Goal: Task Accomplishment & Management: Use online tool/utility

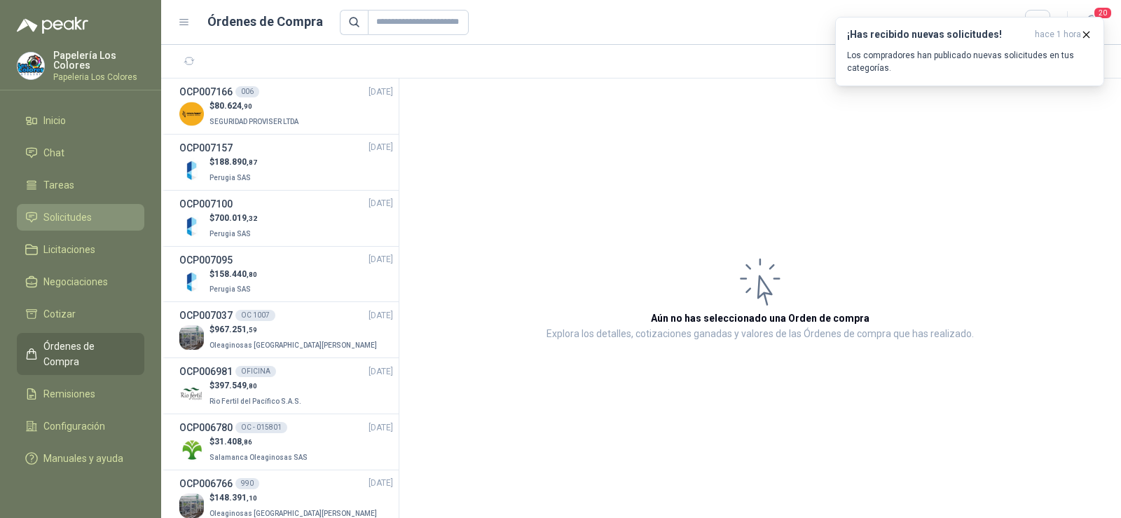
click at [52, 220] on span "Solicitudes" at bounding box center [67, 217] width 48 height 15
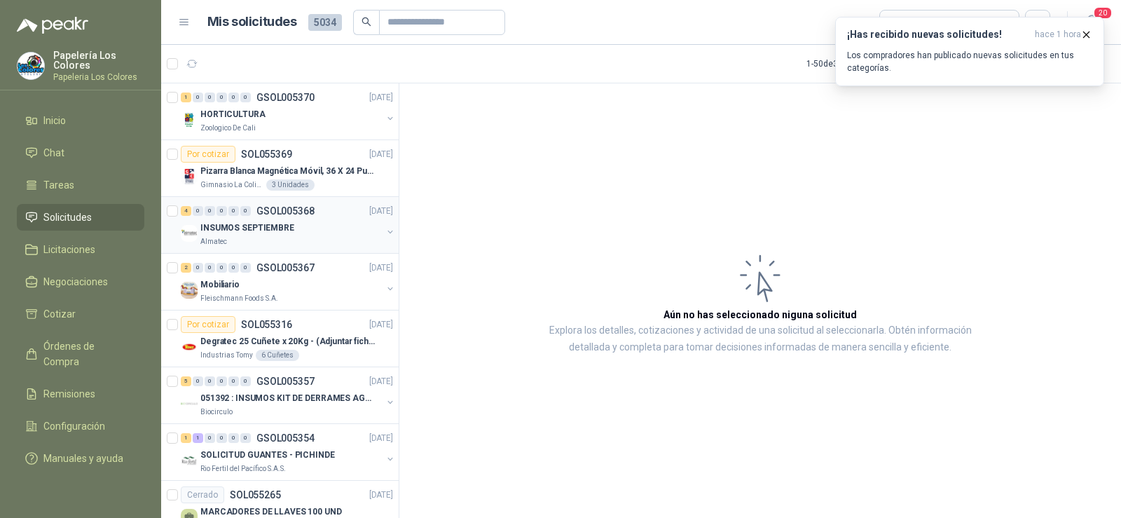
click at [235, 226] on p "INSUMOS SEPTIEMBRE" at bounding box center [247, 227] width 94 height 13
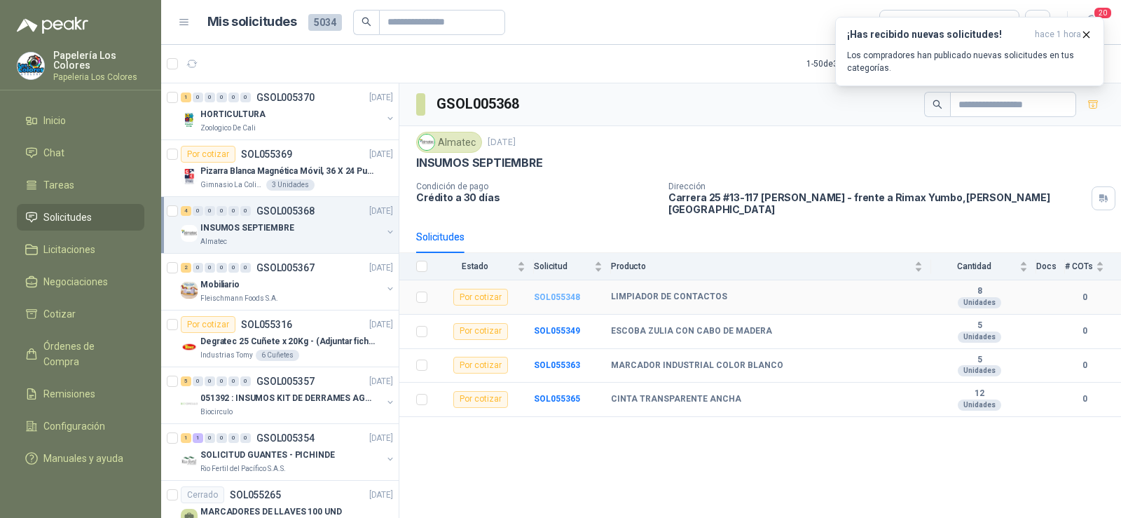
click at [567, 292] on b "SOL055348" at bounding box center [557, 297] width 46 height 10
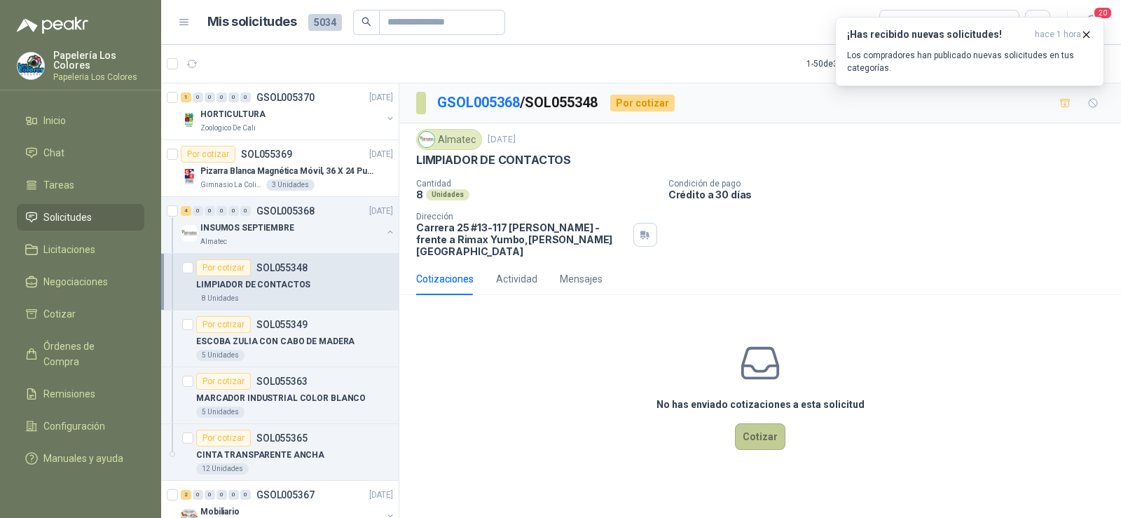
click at [757, 423] on button "Cotizar" at bounding box center [760, 436] width 50 height 27
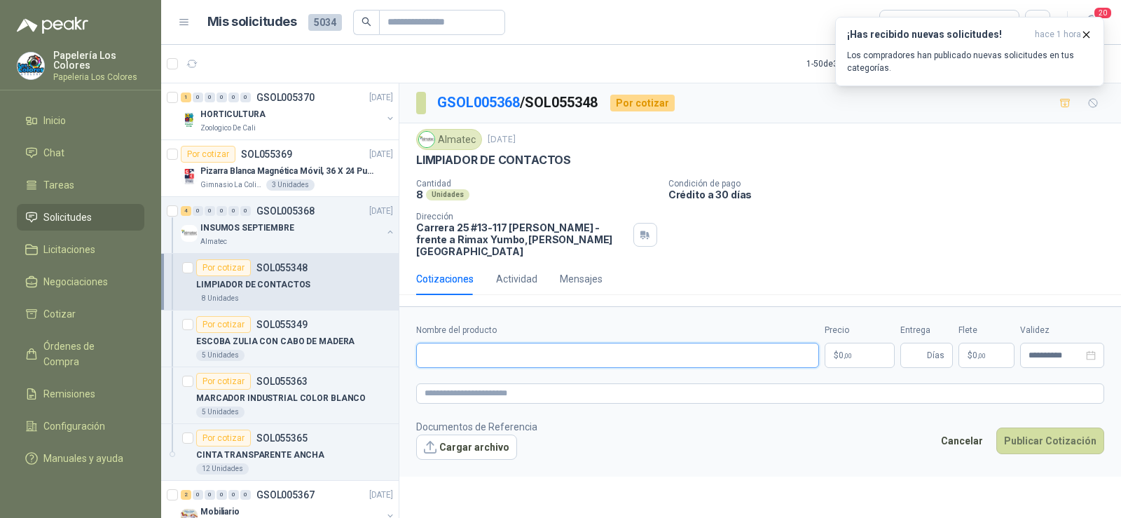
click at [517, 343] on input "Nombre del producto" at bounding box center [617, 355] width 403 height 25
paste input "**********"
type input "**********"
click at [912, 346] on input "Entrega" at bounding box center [916, 355] width 15 height 24
type input "*"
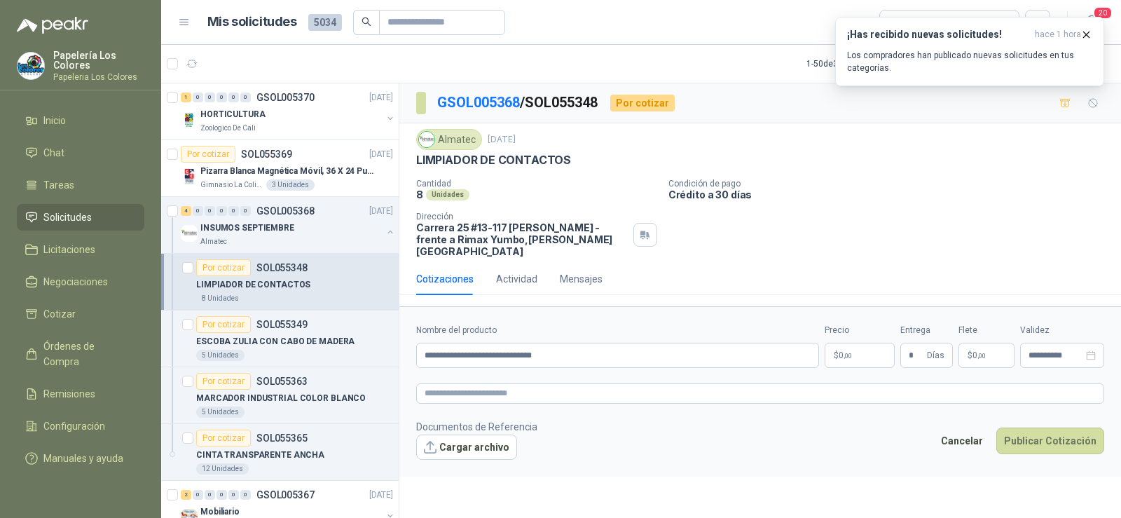
click at [854, 351] on body "Papelería Los Colores Papeleria Los Colores Inicio Chat Tareas Solicitudes Lici…" at bounding box center [560, 259] width 1121 height 518
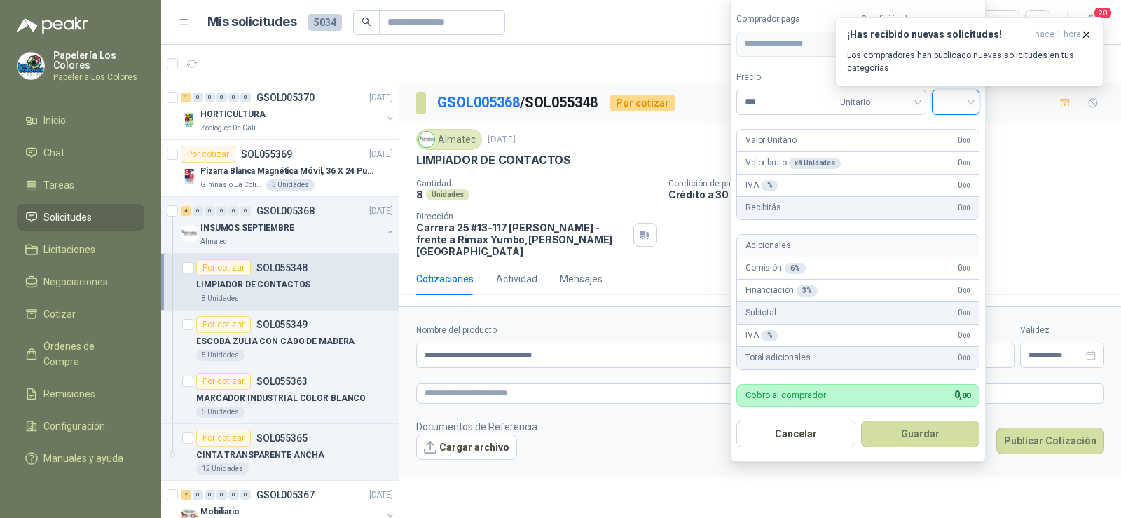
click at [951, 101] on input "search" at bounding box center [956, 100] width 31 height 21
click at [961, 137] on div "19%" at bounding box center [959, 130] width 26 height 15
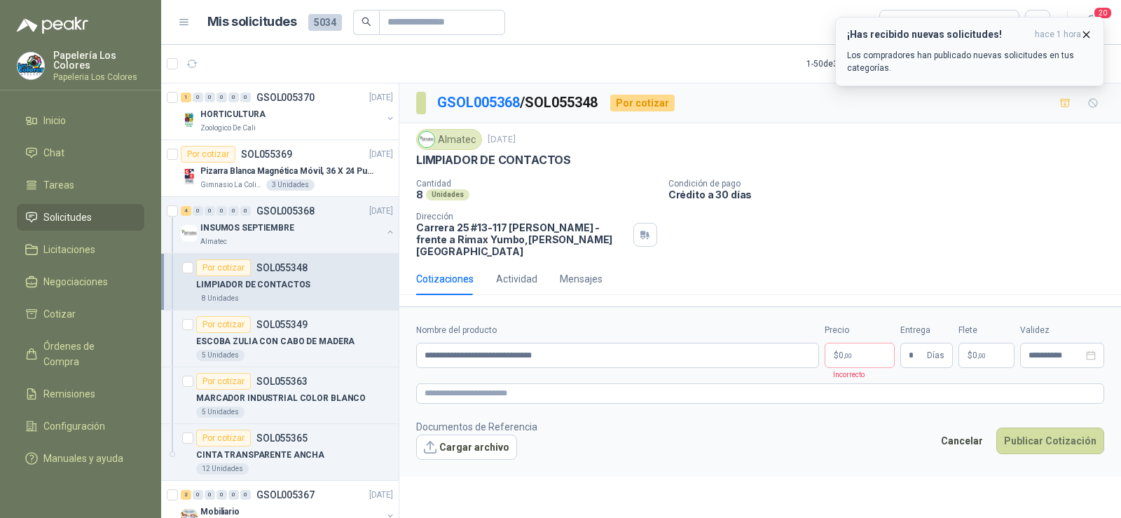
click at [1088, 32] on icon "button" at bounding box center [1087, 35] width 12 height 12
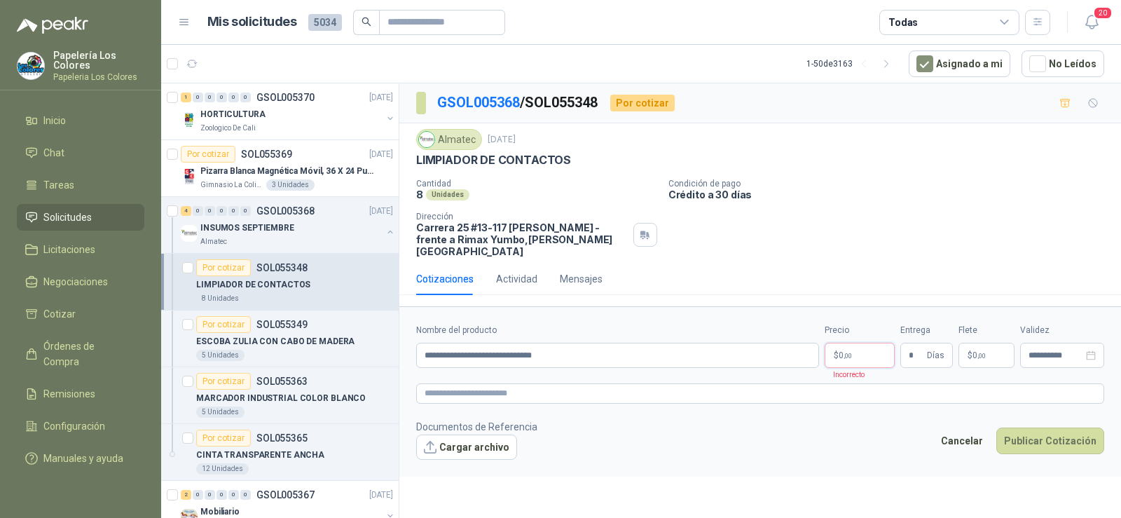
click at [861, 342] on body "Papelería Los Colores Papeleria Los Colores Inicio Chat Tareas Solicitudes Lici…" at bounding box center [560, 259] width 1121 height 518
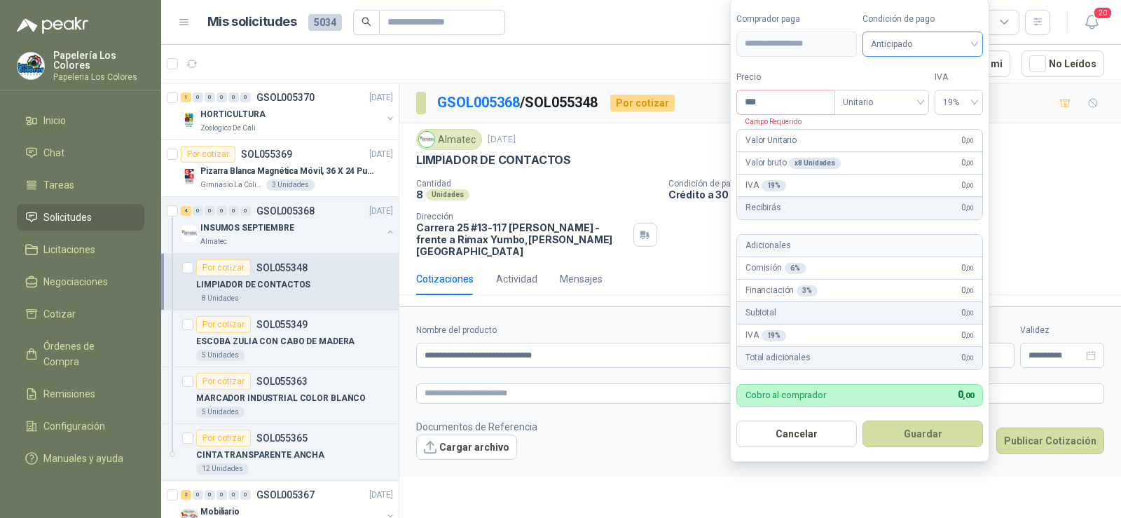
click at [936, 44] on span "Anticipado" at bounding box center [923, 44] width 104 height 21
click at [936, 93] on div "Crédito a 30 días" at bounding box center [923, 95] width 98 height 15
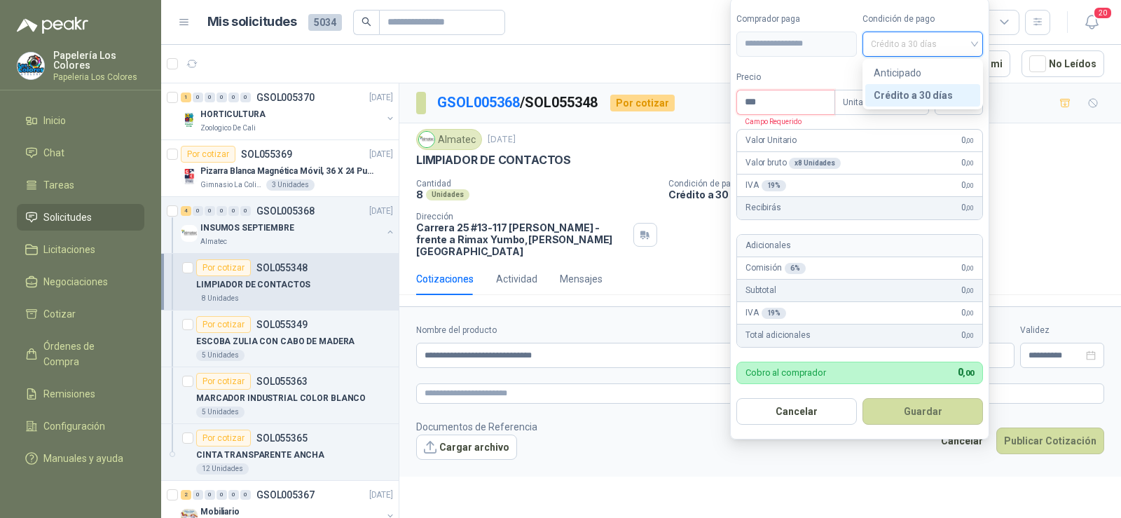
click at [793, 112] on input "***" at bounding box center [785, 102] width 97 height 24
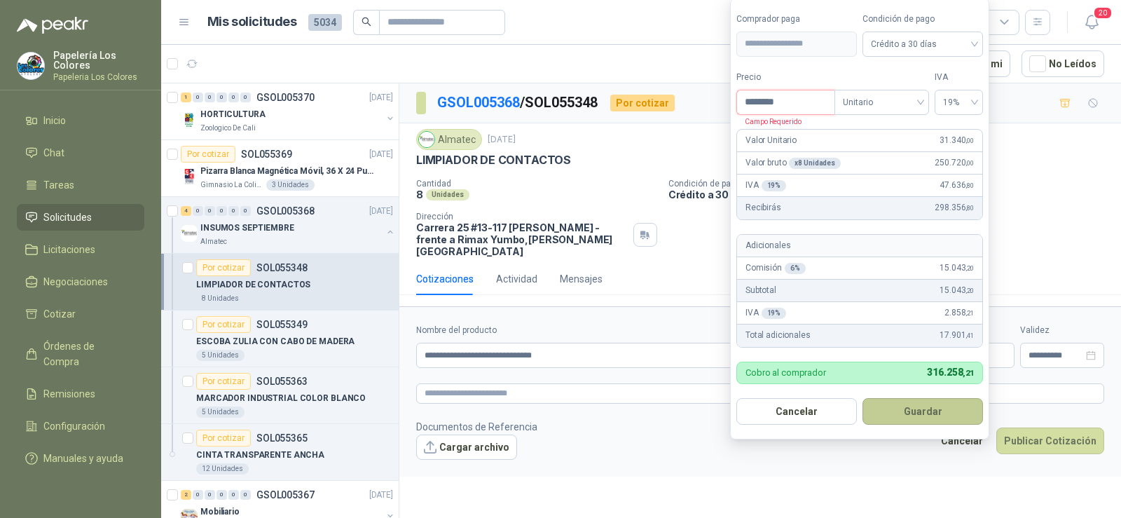
type input "********"
click at [920, 403] on button "Guardar" at bounding box center [923, 411] width 121 height 27
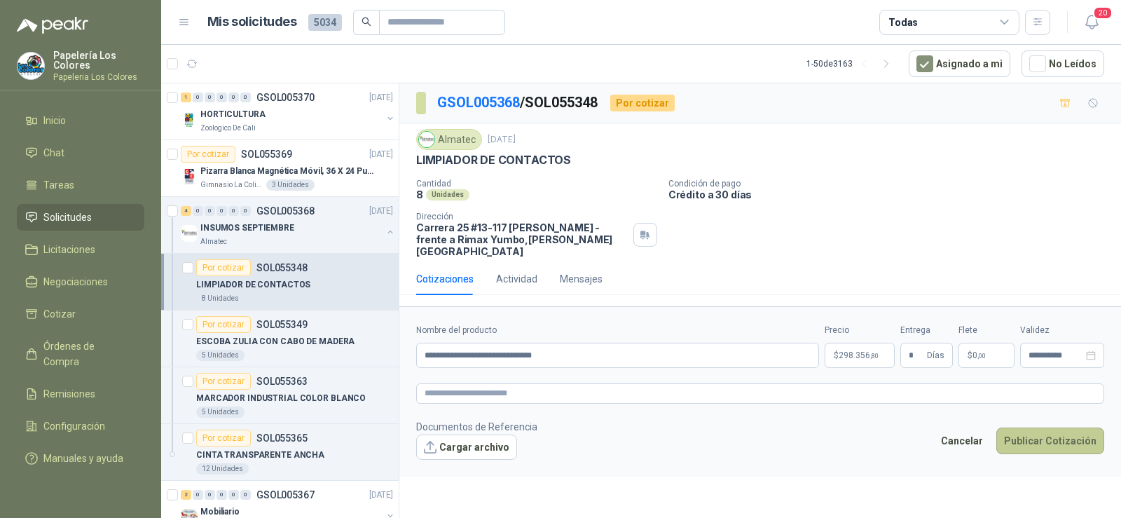
click at [1039, 428] on button "Publicar Cotización" at bounding box center [1051, 441] width 108 height 27
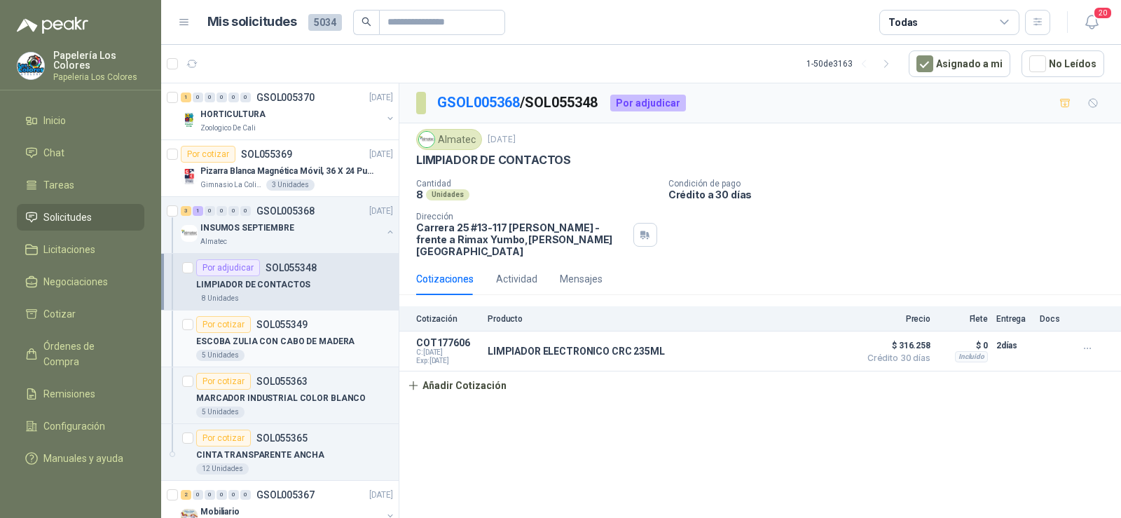
click at [231, 330] on div "Por cotizar" at bounding box center [223, 324] width 55 height 17
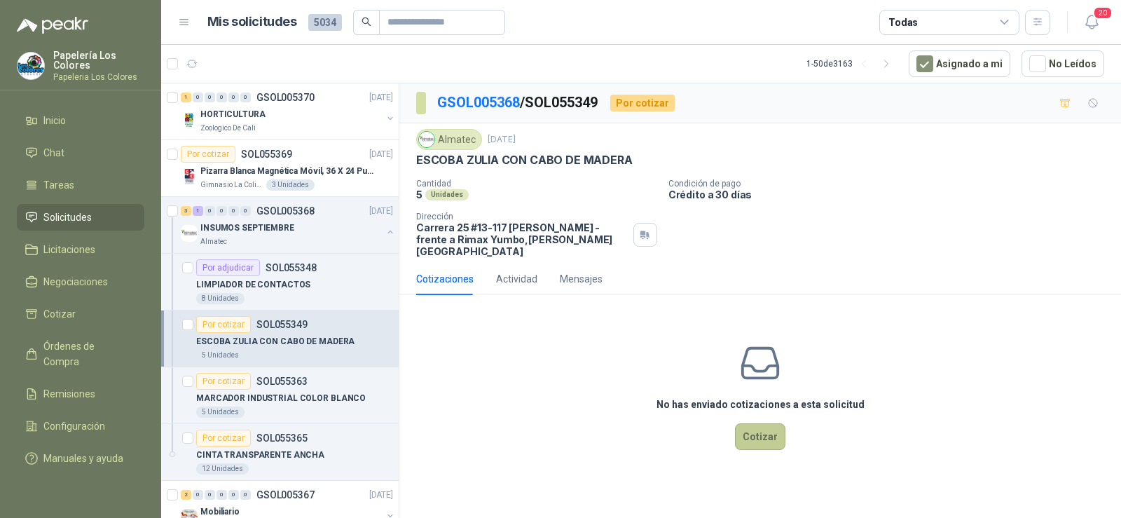
click at [760, 427] on button "Cotizar" at bounding box center [760, 436] width 50 height 27
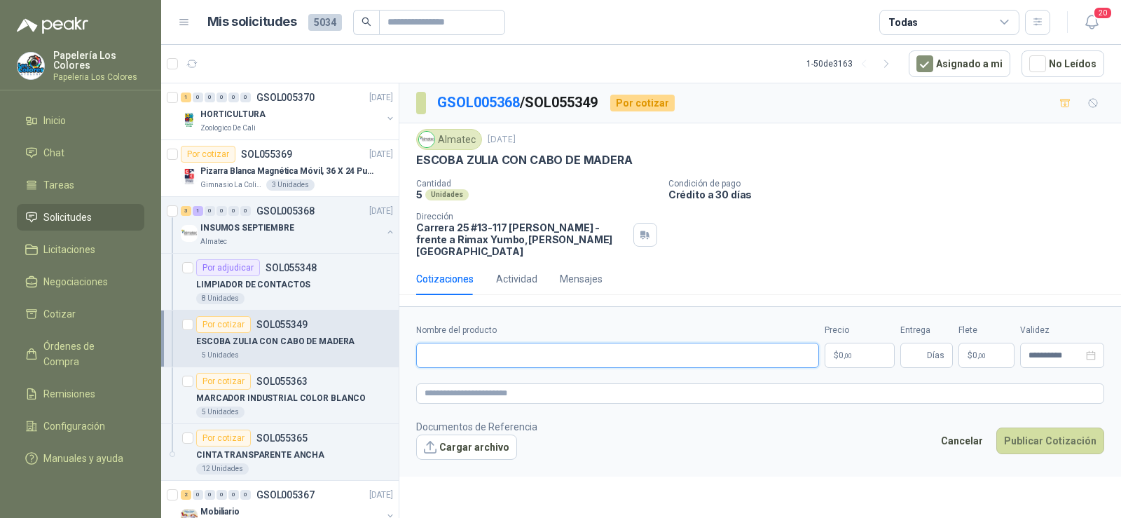
click at [516, 347] on input "Nombre del producto" at bounding box center [617, 355] width 403 height 25
paste input "**********"
click at [477, 344] on input "**********" at bounding box center [617, 355] width 403 height 25
type input "**********"
click at [914, 343] on input "Entrega" at bounding box center [916, 355] width 15 height 24
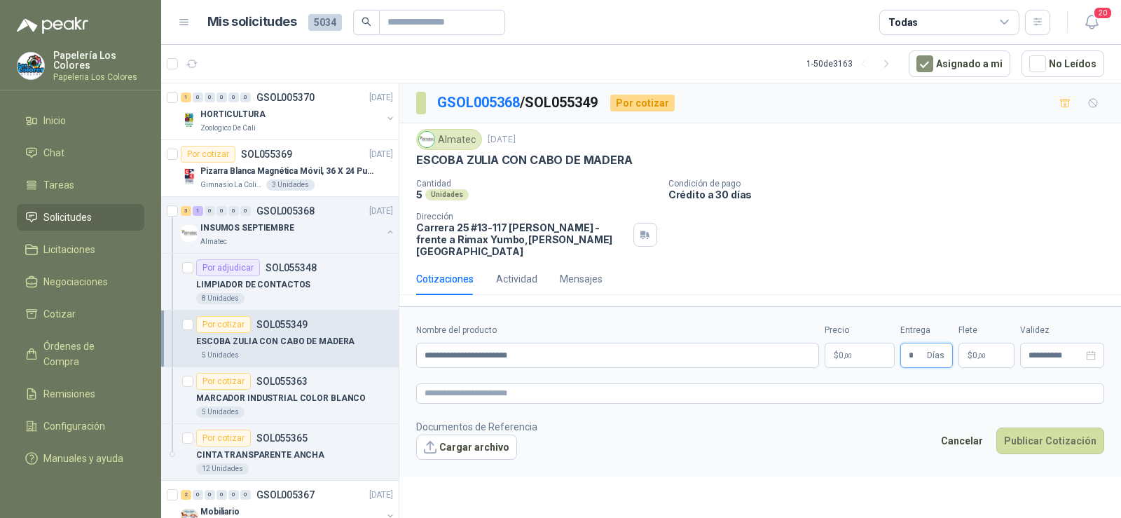
type input "*"
click at [858, 343] on body "Papelería Los Colores Papeleria Los Colores Inicio Chat Tareas Solicitudes Lici…" at bounding box center [560, 259] width 1121 height 518
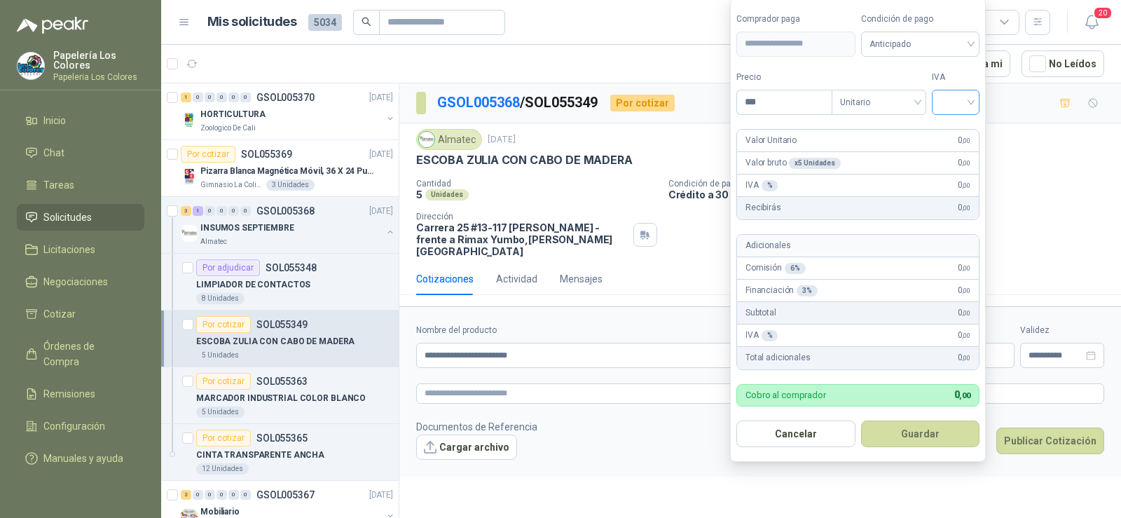
click at [965, 105] on input "search" at bounding box center [956, 100] width 31 height 21
click at [957, 123] on div "19%" at bounding box center [959, 130] width 26 height 15
click at [938, 56] on form "**********" at bounding box center [859, 230] width 259 height 464
click at [937, 55] on div "Anticipado" at bounding box center [923, 44] width 121 height 25
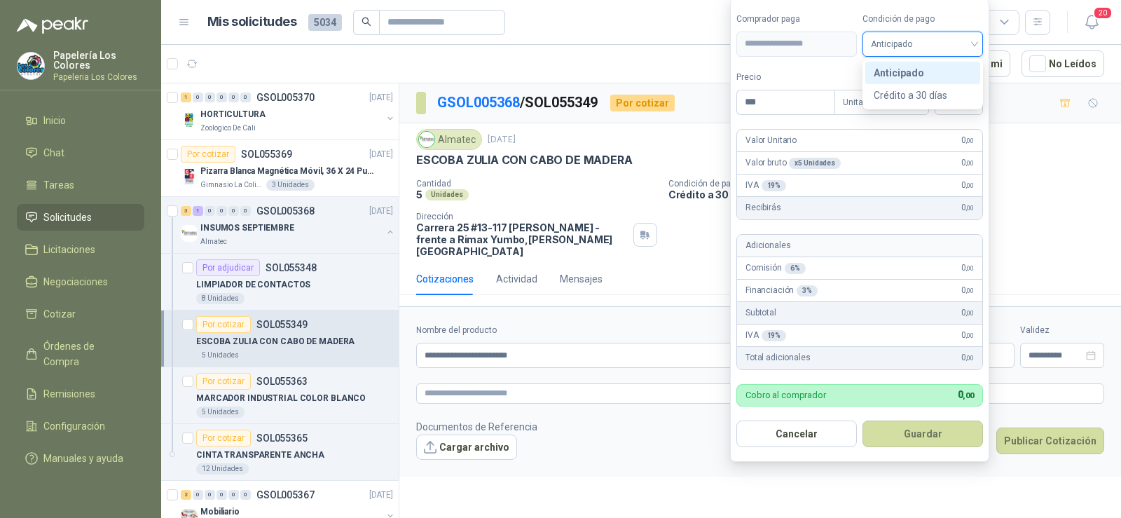
click at [934, 46] on span "Anticipado" at bounding box center [923, 44] width 104 height 21
click at [919, 38] on span "Anticipado" at bounding box center [923, 44] width 104 height 21
click at [929, 93] on div "Crédito a 30 días" at bounding box center [923, 95] width 98 height 15
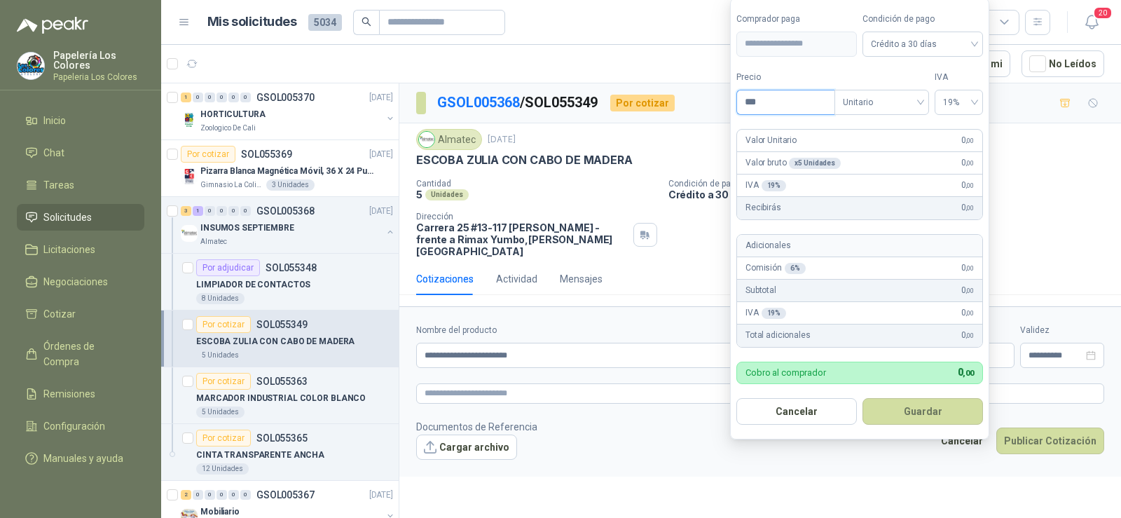
drag, startPoint x: 776, startPoint y: 109, endPoint x: 731, endPoint y: 102, distance: 45.4
click at [735, 108] on form "**********" at bounding box center [859, 219] width 259 height 442
type input "*******"
click at [904, 404] on button "Guardar" at bounding box center [923, 411] width 121 height 27
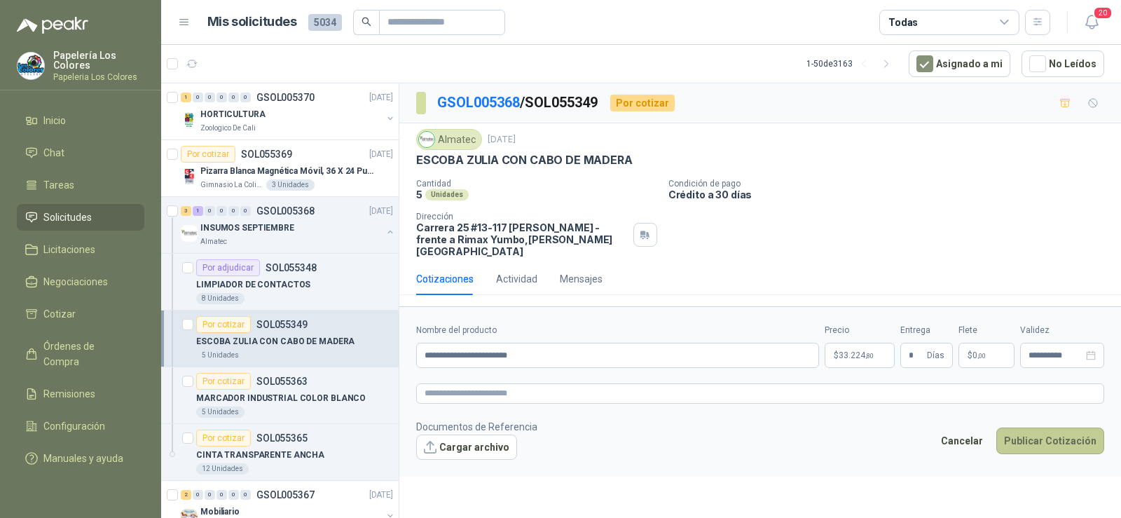
click at [1051, 428] on button "Publicar Cotización" at bounding box center [1051, 441] width 108 height 27
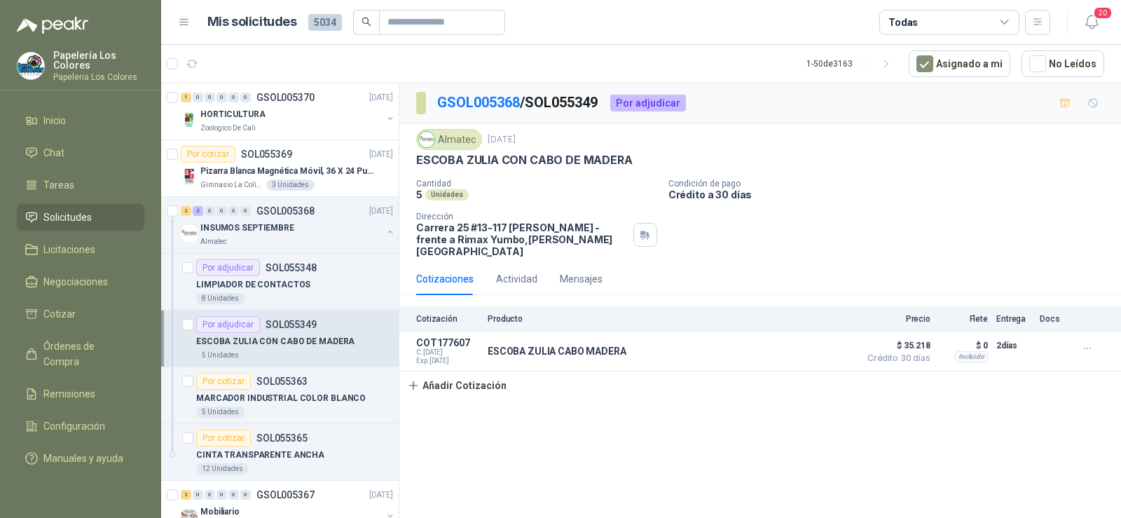
scroll to position [70, 0]
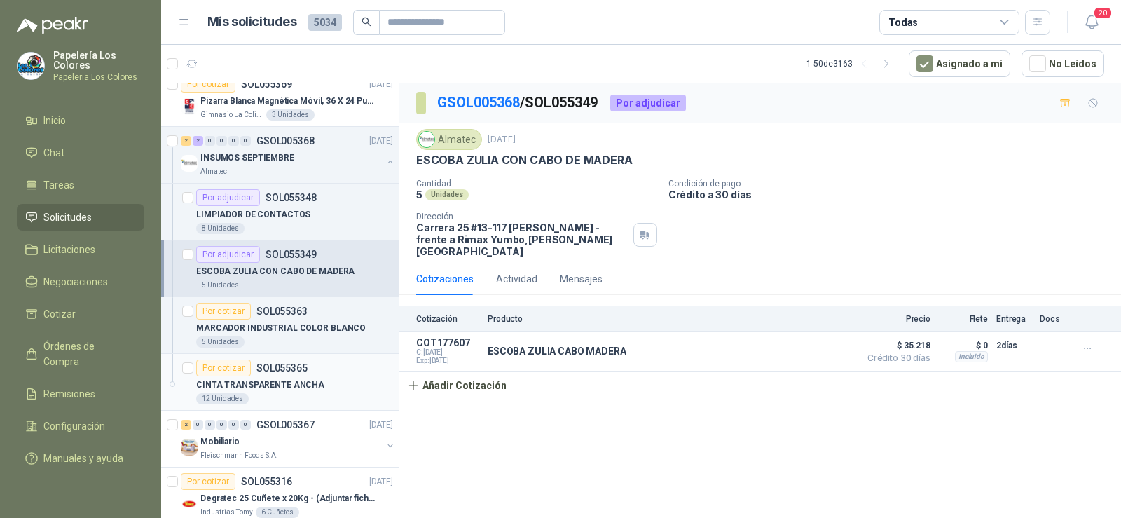
click at [254, 383] on p "CINTA TRANSPARENTE ANCHA" at bounding box center [260, 384] width 128 height 13
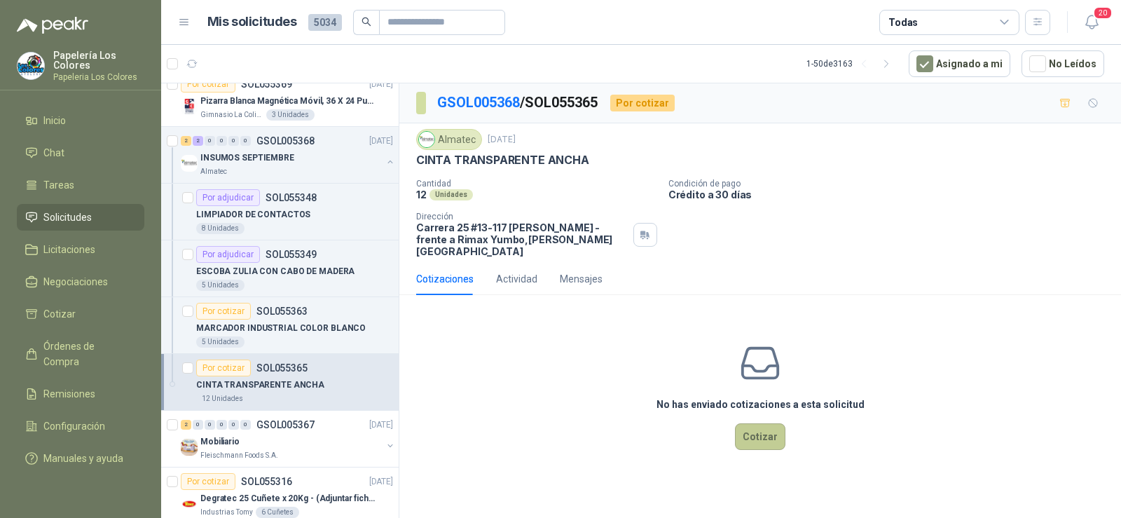
click at [770, 425] on button "Cotizar" at bounding box center [760, 436] width 50 height 27
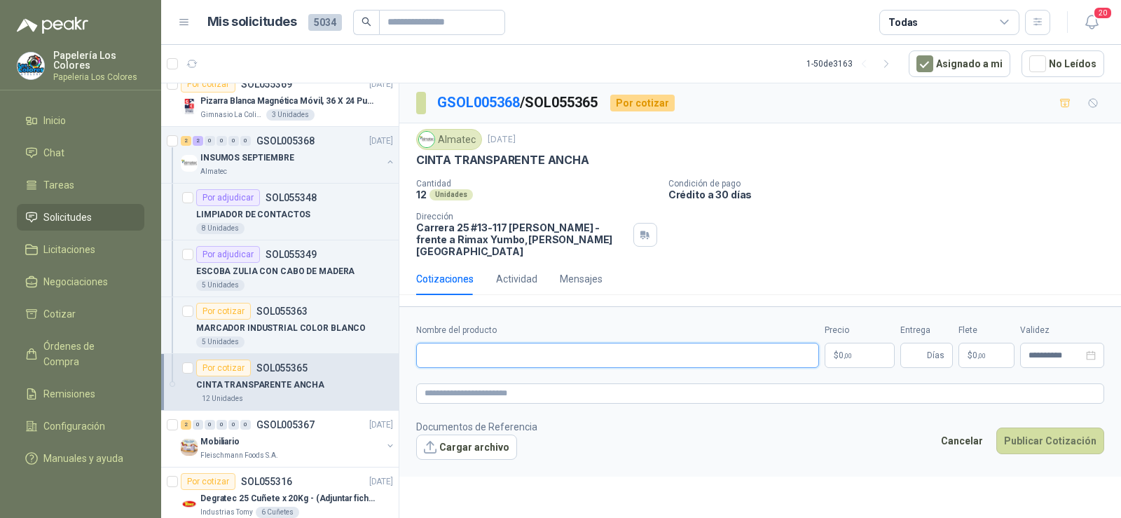
click at [572, 343] on input "Nombre del producto" at bounding box center [617, 355] width 403 height 25
paste input "**********"
type input "**********"
click at [923, 343] on input "Entrega" at bounding box center [916, 355] width 15 height 24
type input "*"
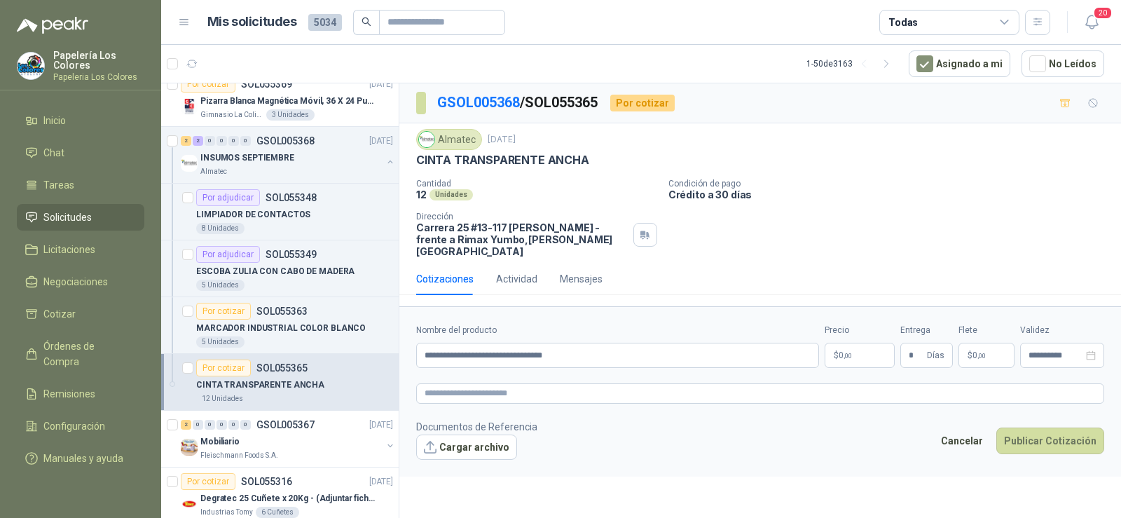
click at [842, 339] on body "Papelería Los Colores Papeleria Los Colores Inicio Chat Tareas Solicitudes Lici…" at bounding box center [560, 259] width 1121 height 518
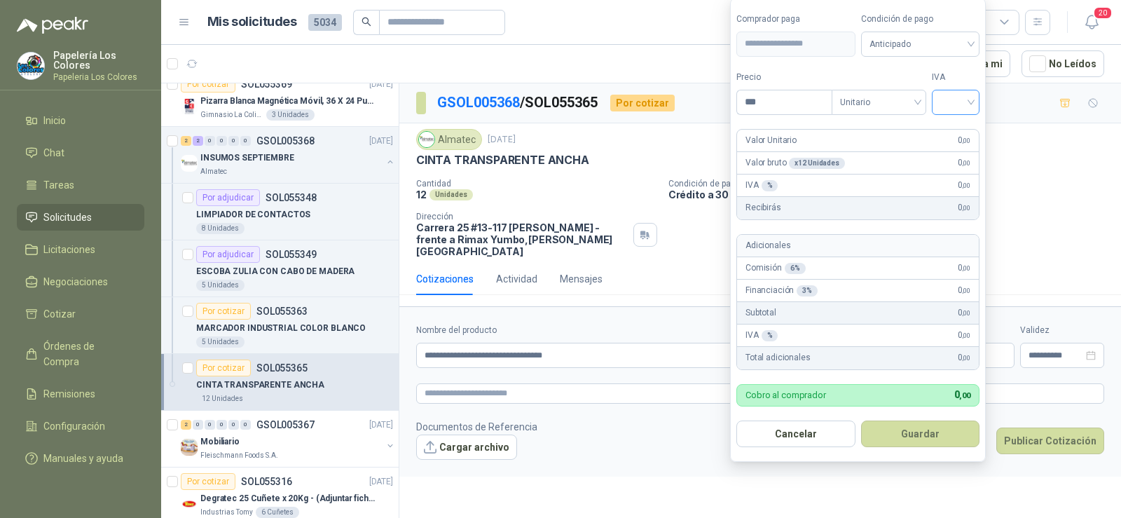
click at [959, 104] on input "search" at bounding box center [956, 100] width 31 height 21
click at [957, 127] on div "19%" at bounding box center [959, 130] width 26 height 15
click at [927, 46] on span "Anticipado" at bounding box center [923, 44] width 104 height 21
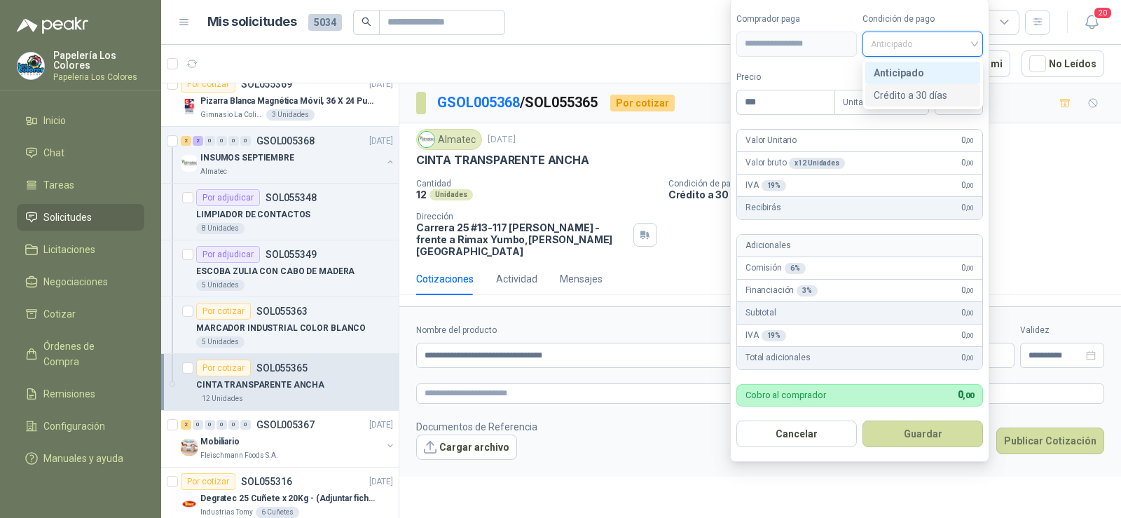
click at [914, 93] on div "Crédito a 30 días" at bounding box center [923, 95] width 98 height 15
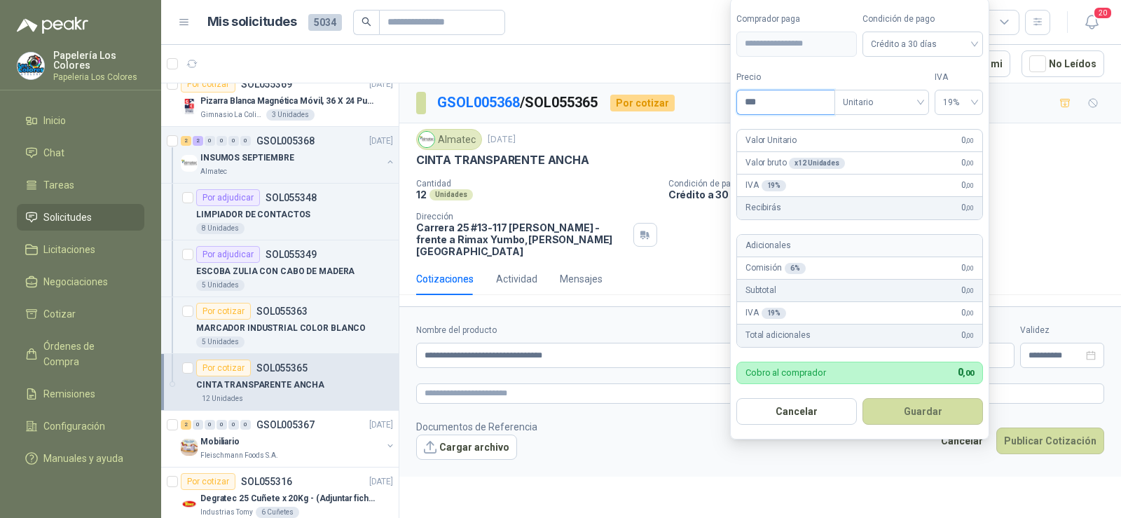
drag, startPoint x: 763, startPoint y: 103, endPoint x: 713, endPoint y: 96, distance: 50.3
click at [723, 98] on body "Papelería Los Colores Papeleria Los Colores Inicio Chat Tareas Solicitudes Lici…" at bounding box center [560, 259] width 1121 height 518
type input "*******"
click at [941, 423] on button "Guardar" at bounding box center [923, 411] width 121 height 27
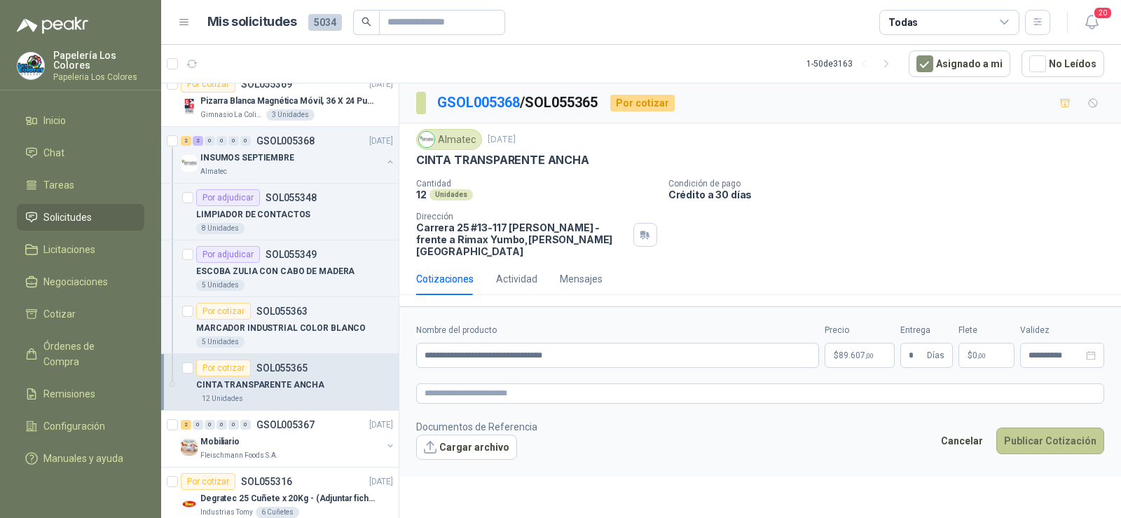
click at [1011, 428] on button "Publicar Cotización" at bounding box center [1051, 441] width 108 height 27
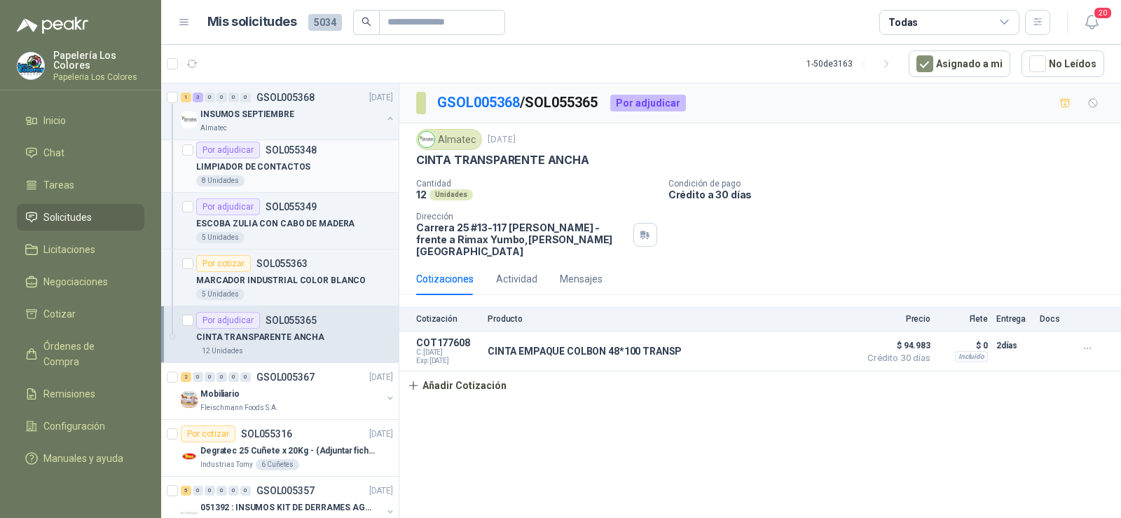
scroll to position [140, 0]
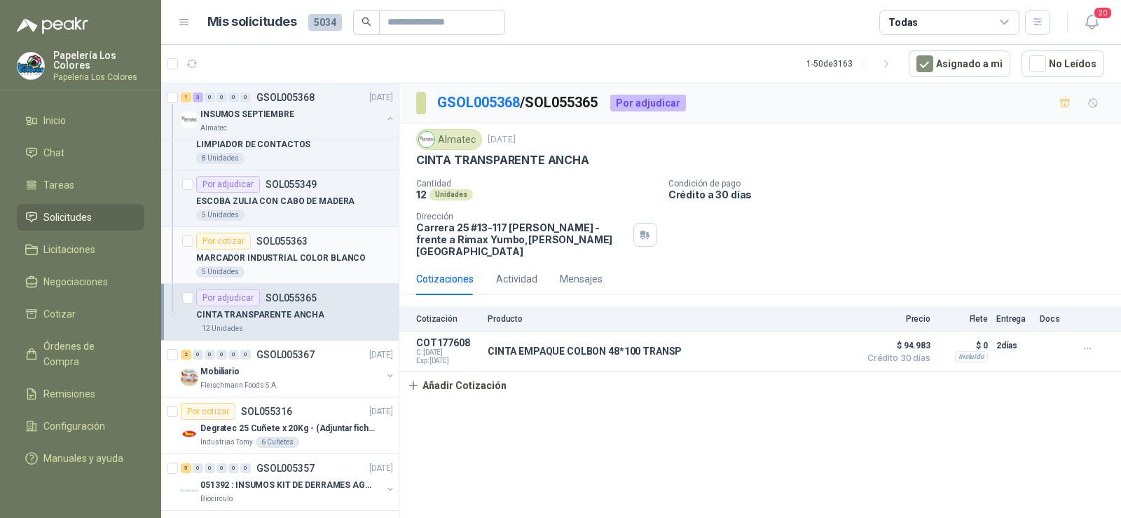
click at [240, 254] on p "MARCADOR INDUSTRIAL COLOR BLANCO" at bounding box center [281, 258] width 170 height 13
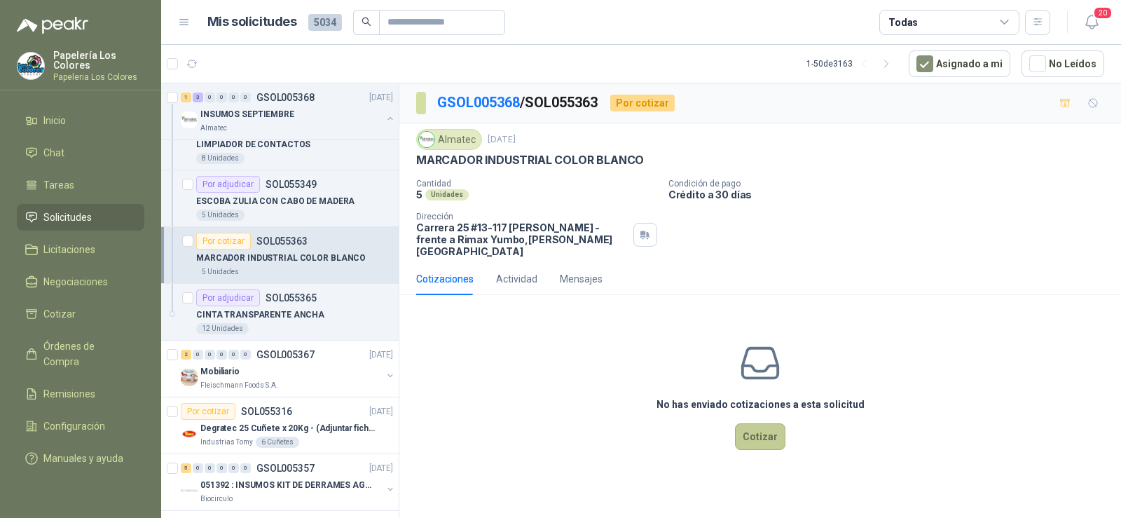
click at [767, 430] on button "Cotizar" at bounding box center [760, 436] width 50 height 27
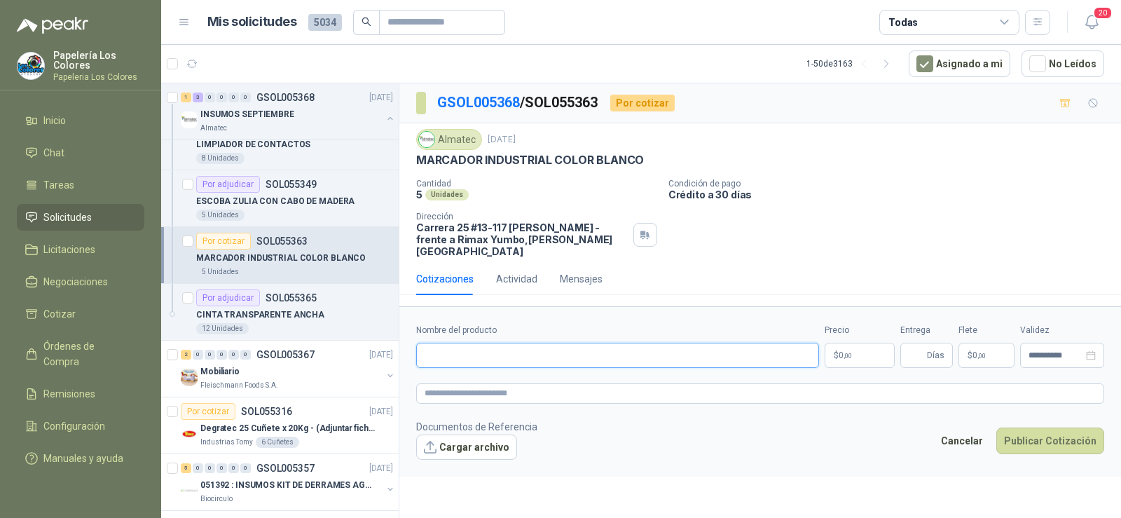
click at [521, 346] on input "Nombre del producto" at bounding box center [617, 355] width 403 height 25
paste input "**********"
type input "**********"
click at [931, 347] on span "Días" at bounding box center [936, 355] width 18 height 24
type input "*"
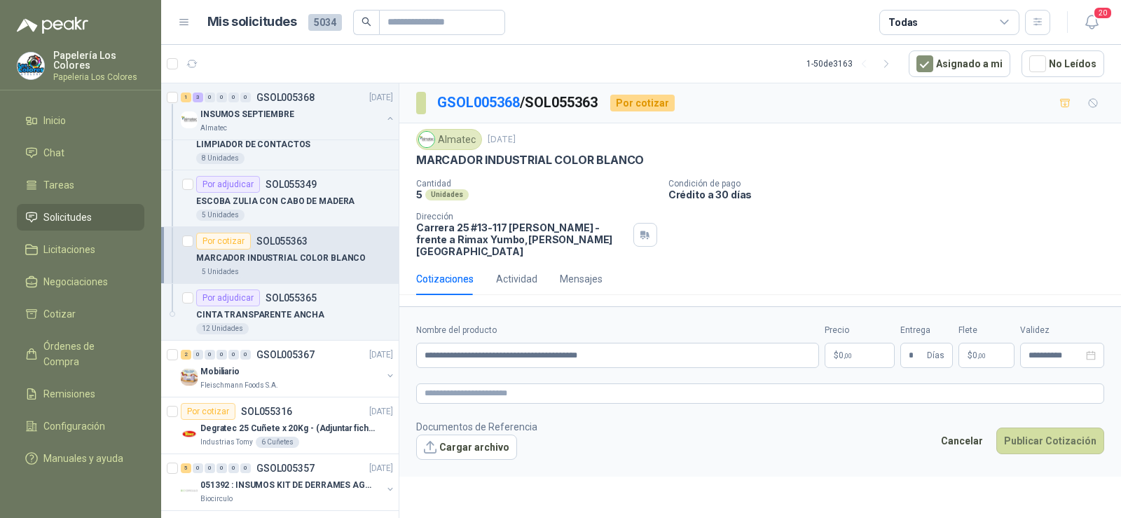
click at [859, 347] on body "Papelería Los Colores Papeleria Los Colores Inicio Chat Tareas Solicitudes Lici…" at bounding box center [560, 259] width 1121 height 518
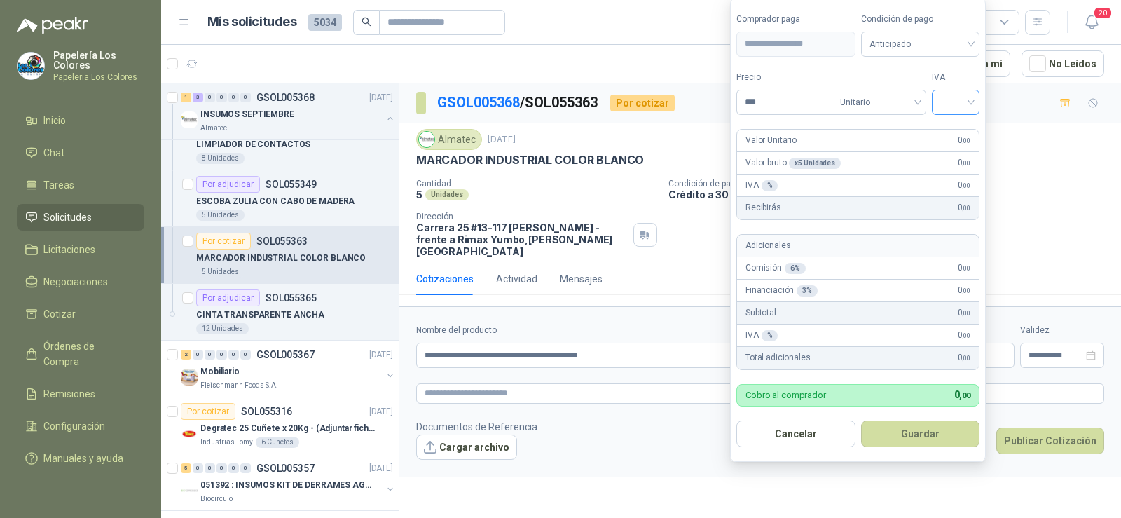
click at [956, 102] on input "search" at bounding box center [956, 100] width 31 height 21
click at [946, 130] on div "19%" at bounding box center [959, 130] width 26 height 15
click at [924, 50] on span "Anticipado" at bounding box center [923, 44] width 104 height 21
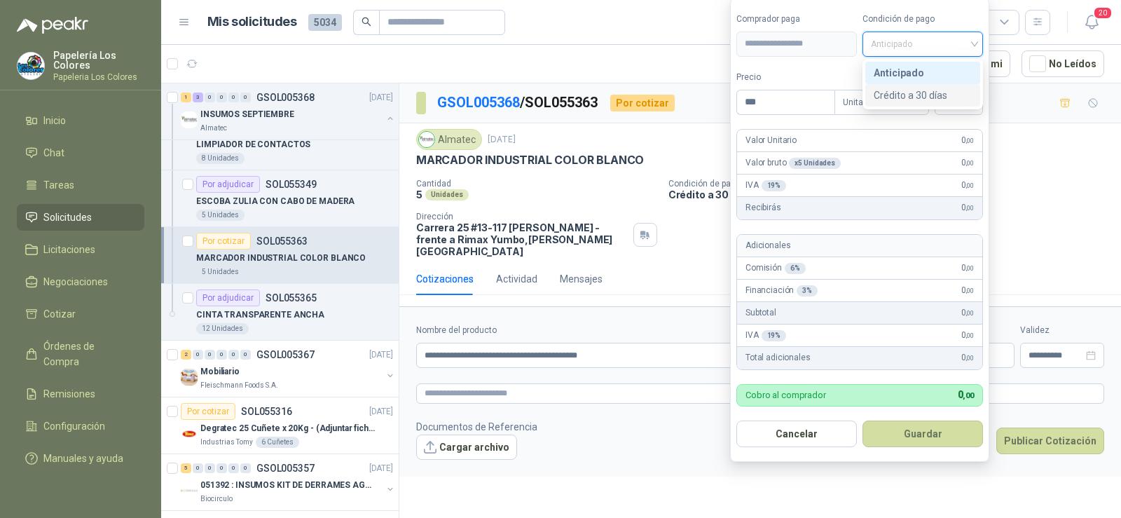
click at [929, 101] on div "Crédito a 30 días" at bounding box center [923, 95] width 98 height 15
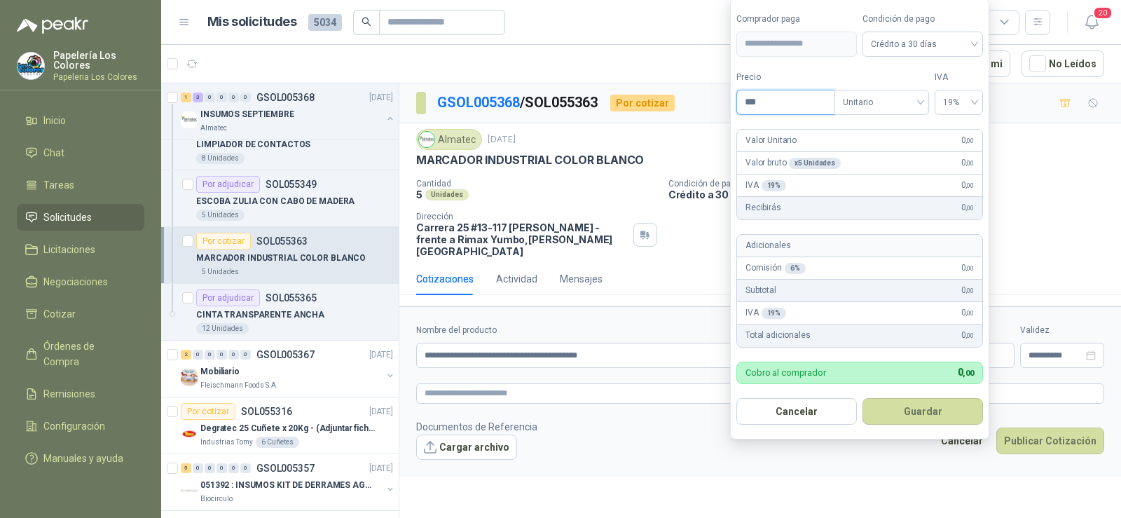
drag, startPoint x: 790, startPoint y: 105, endPoint x: 690, endPoint y: 101, distance: 99.6
click at [690, 101] on body "Papelería Los Colores Papeleria Los Colores Inicio Chat Tareas Solicitudes Lici…" at bounding box center [560, 259] width 1121 height 518
type input "********"
click at [915, 418] on button "Guardar" at bounding box center [923, 411] width 121 height 27
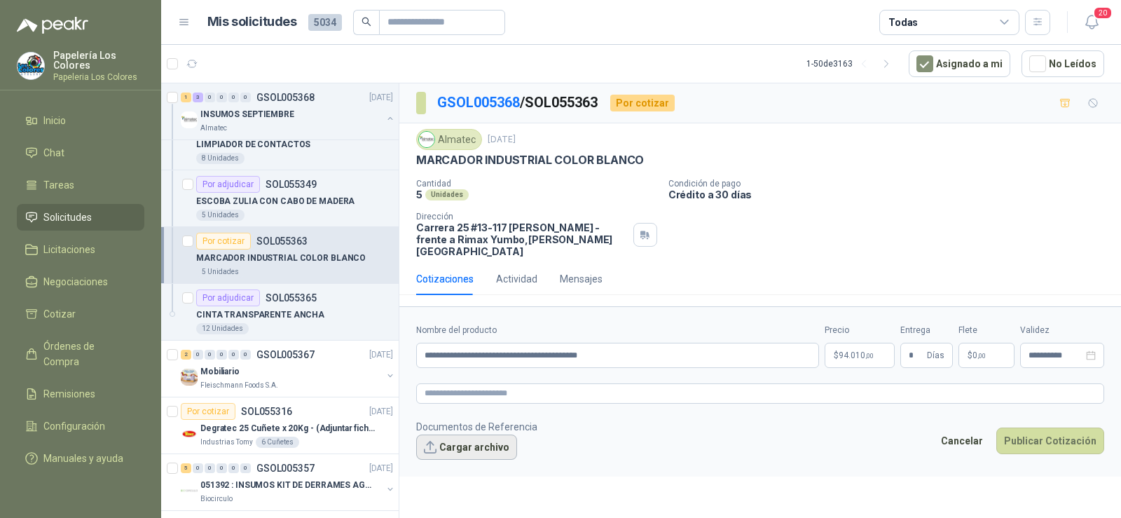
click at [452, 446] on button "Cargar archivo" at bounding box center [466, 447] width 101 height 25
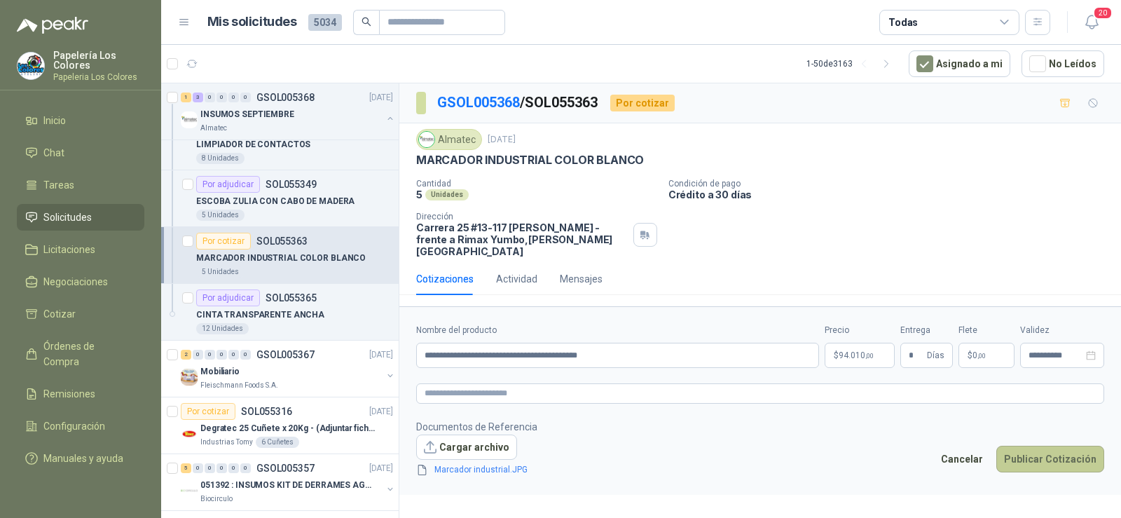
click at [1047, 450] on button "Publicar Cotización" at bounding box center [1051, 459] width 108 height 27
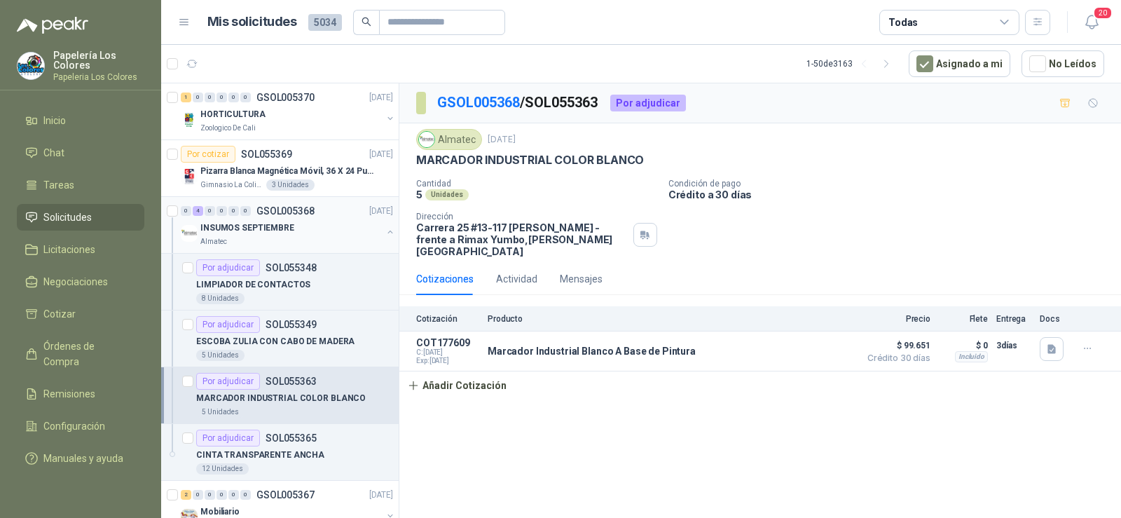
click at [244, 233] on p "INSUMOS SEPTIEMBRE" at bounding box center [247, 227] width 94 height 13
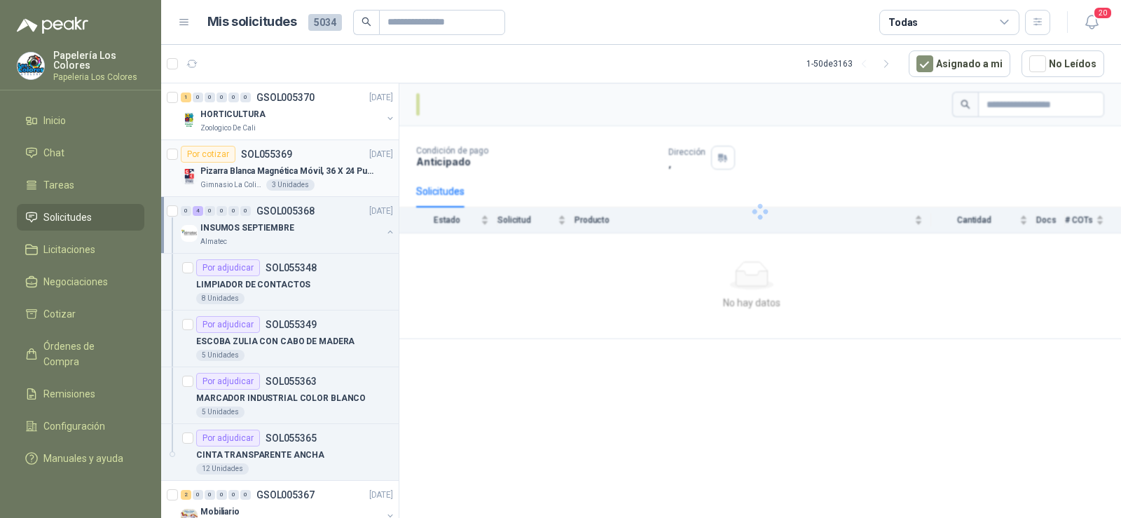
click at [222, 175] on p "Pizarra Blanca Magnética Móvil, 36 X 24 Pulgadas, Dob" at bounding box center [287, 171] width 175 height 13
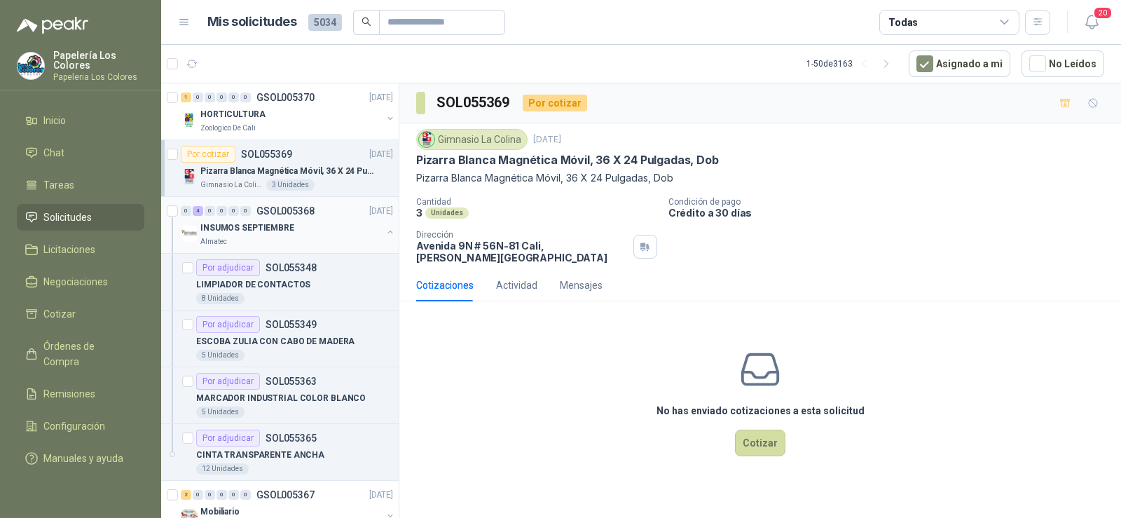
click at [243, 233] on p "INSUMOS SEPTIEMBRE" at bounding box center [247, 227] width 94 height 13
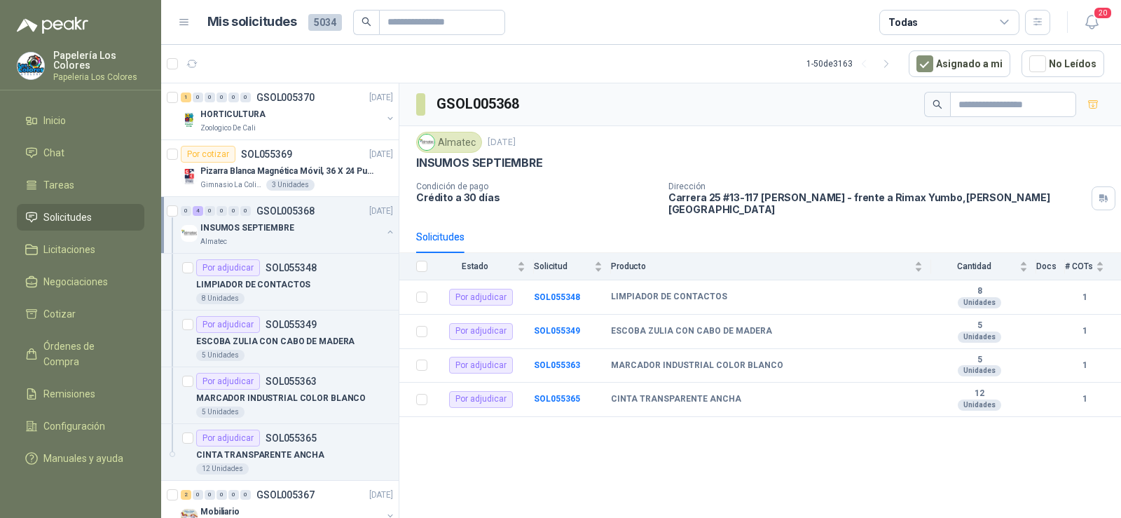
click at [261, 235] on div "INSUMOS SEPTIEMBRE" at bounding box center [291, 227] width 182 height 17
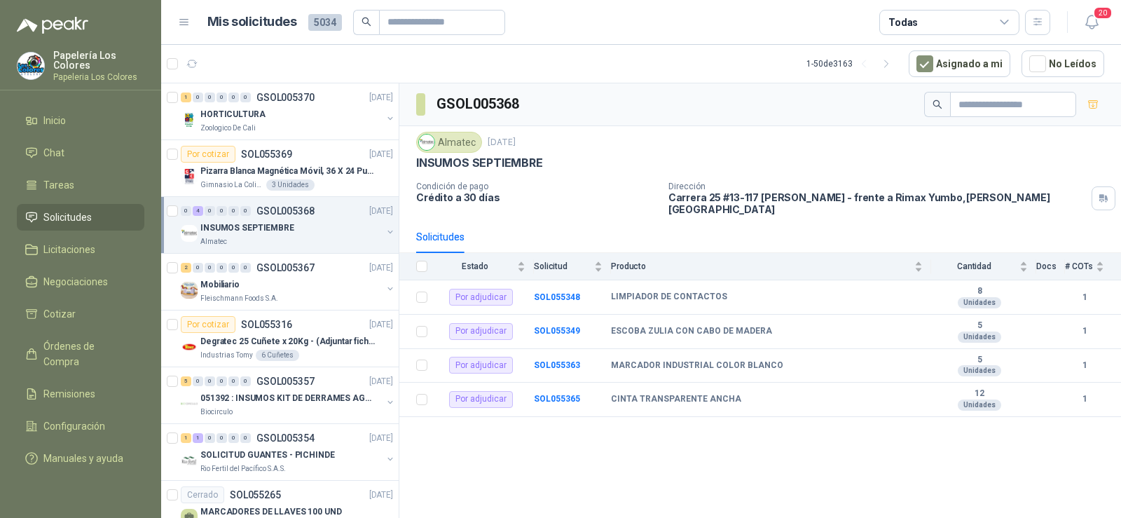
scroll to position [70, 0]
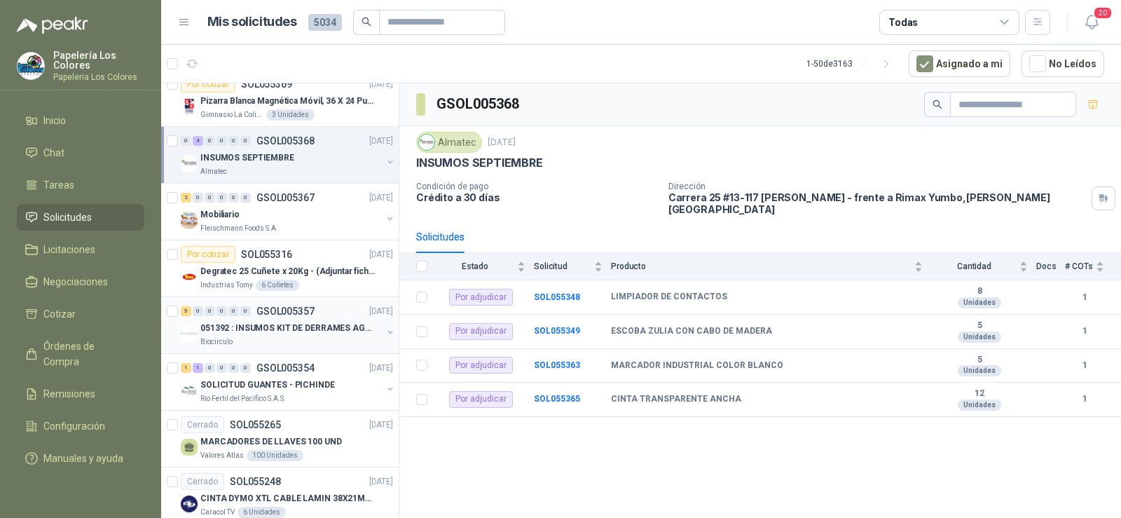
click at [226, 336] on p "Biocirculo" at bounding box center [216, 341] width 32 height 11
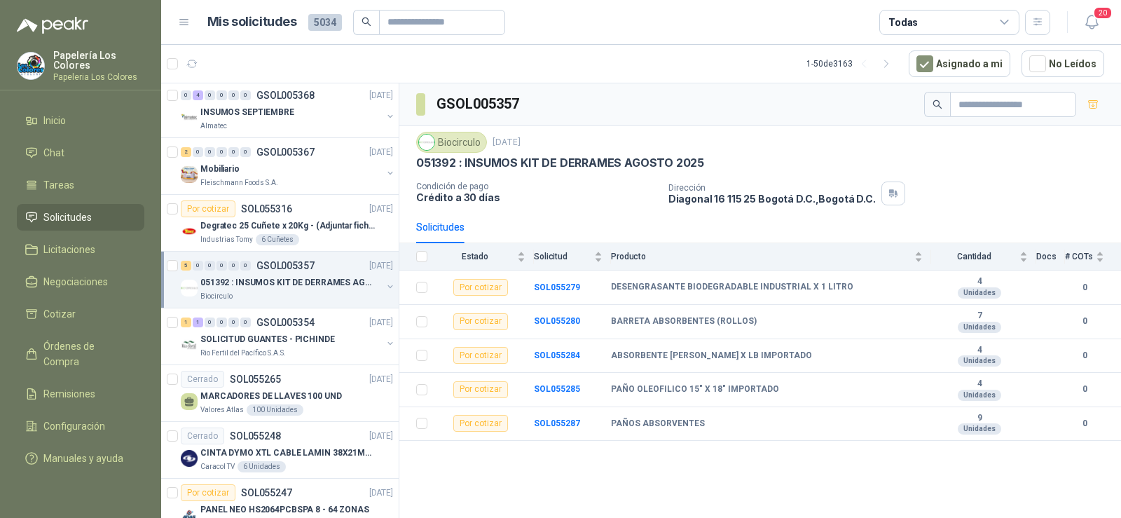
scroll to position [140, 0]
